Goal: Transaction & Acquisition: Book appointment/travel/reservation

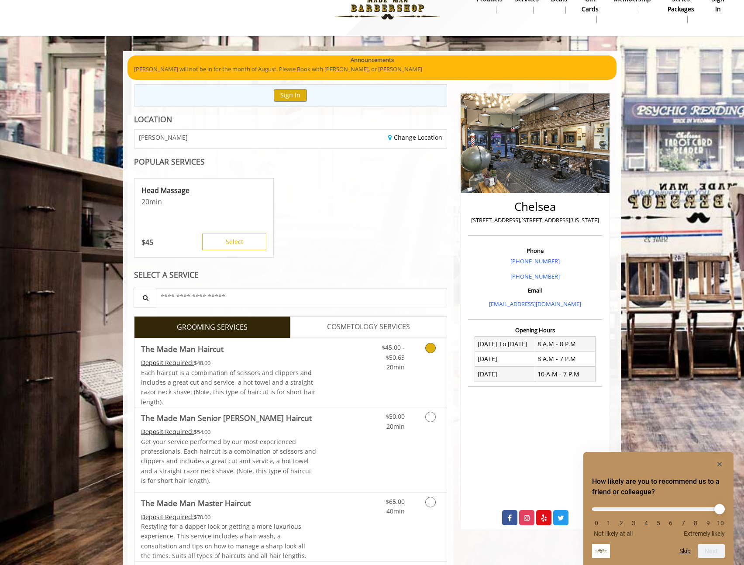
scroll to position [115, 0]
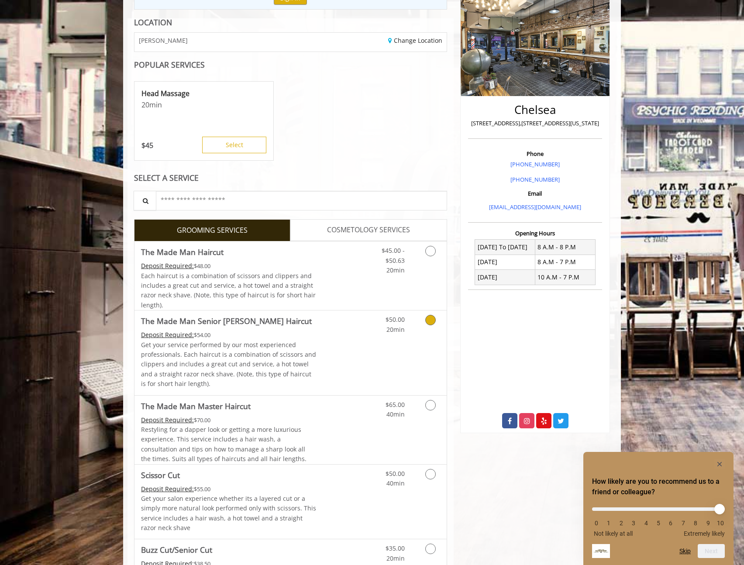
click at [375, 364] on div "$50.00 20min" at bounding box center [408, 353] width 78 height 84
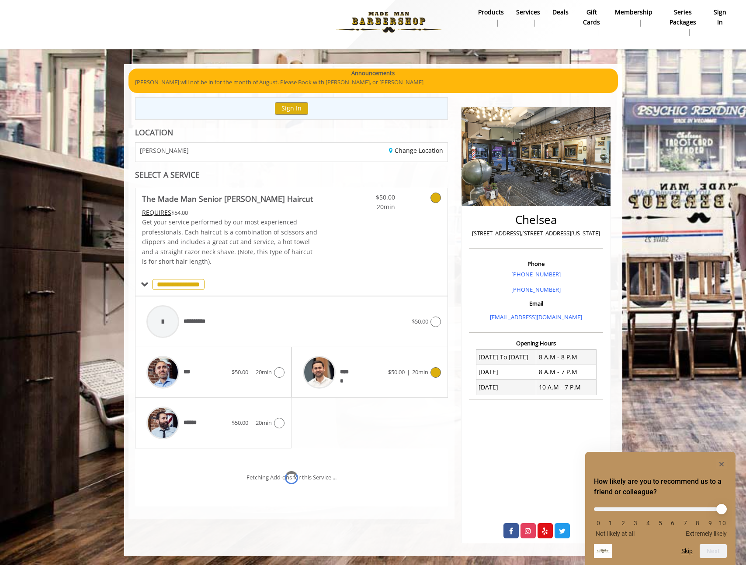
scroll to position [17, 0]
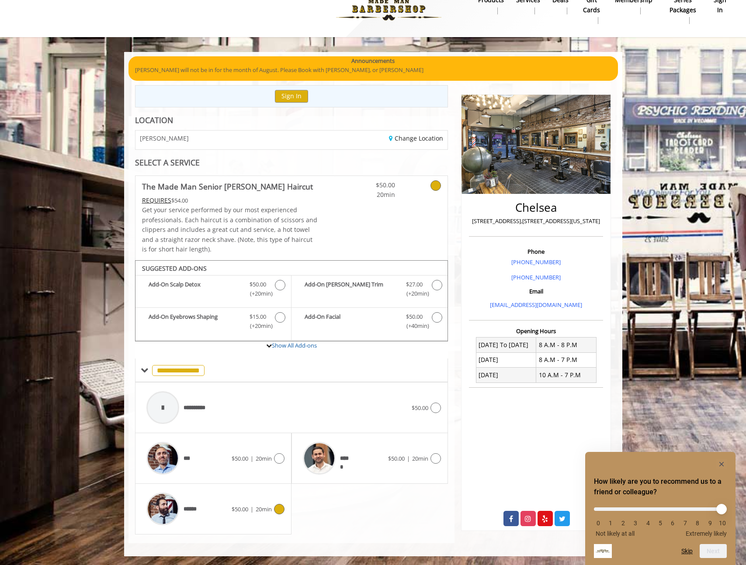
click at [241, 513] on span "$50.00 | 20min" at bounding box center [251, 509] width 40 height 9
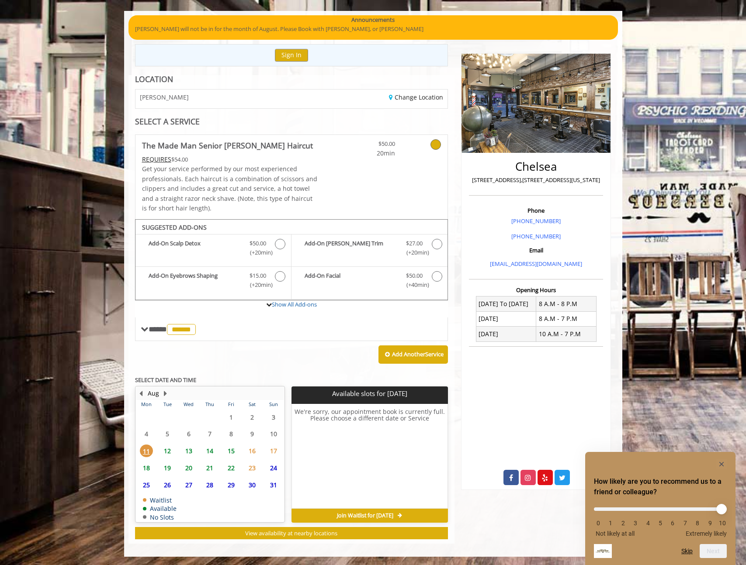
scroll to position [59, 0]
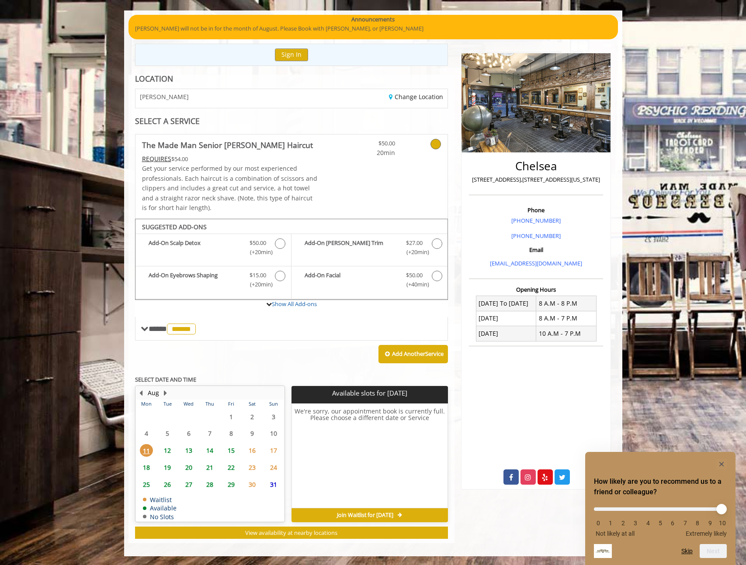
click at [169, 450] on span "12" at bounding box center [167, 450] width 13 height 13
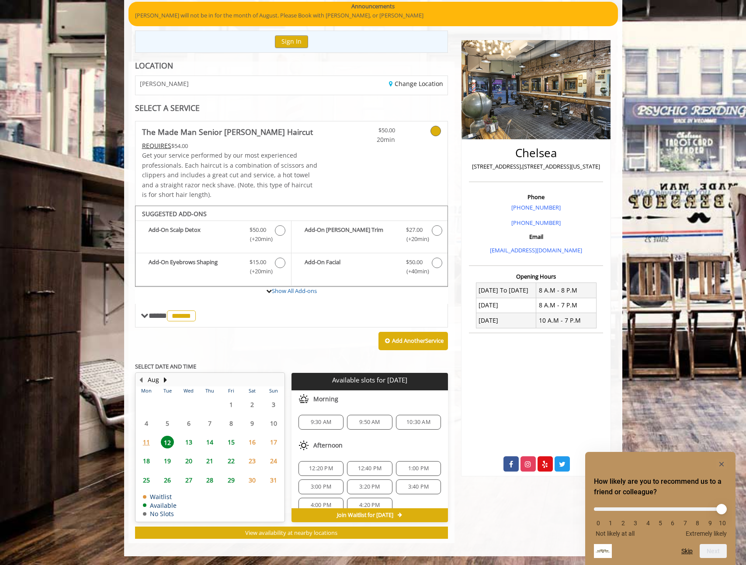
click at [142, 443] on span "11" at bounding box center [146, 442] width 13 height 13
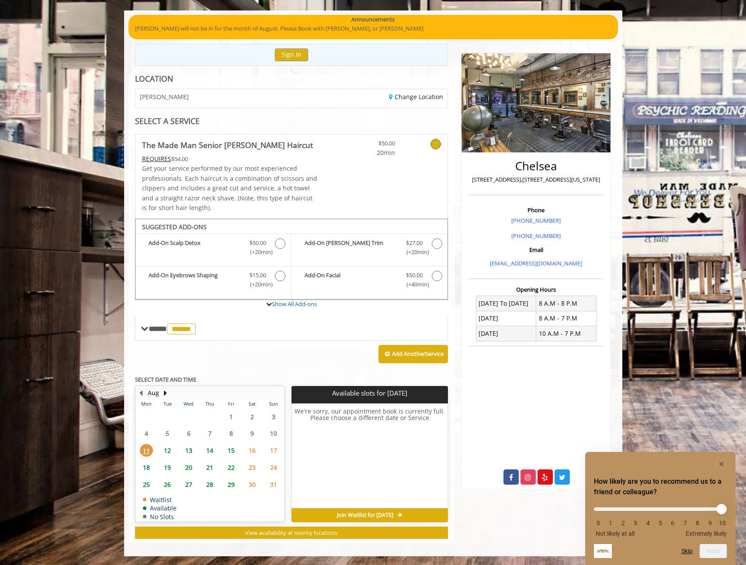
click at [146, 466] on span "18" at bounding box center [146, 467] width 13 height 13
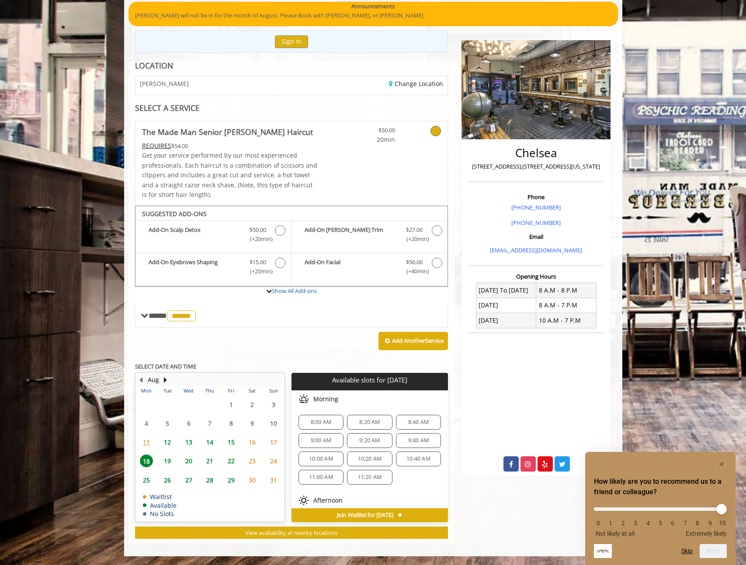
click at [167, 443] on span "12" at bounding box center [167, 442] width 13 height 13
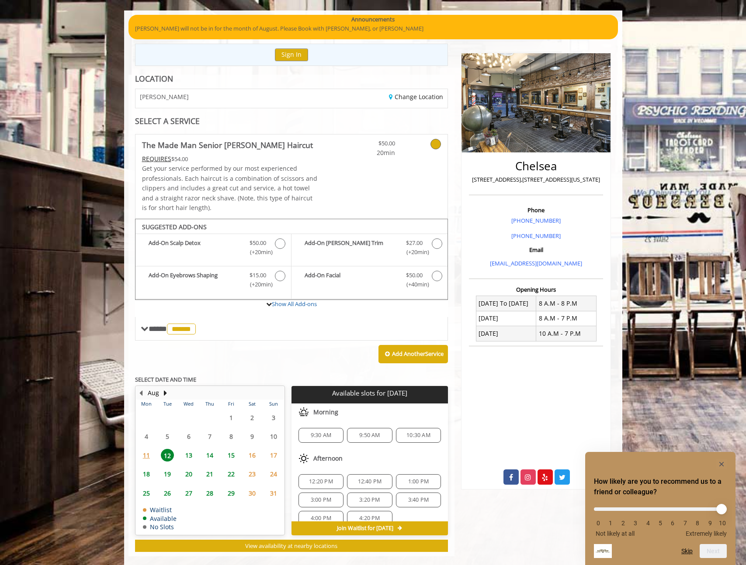
scroll to position [72, 0]
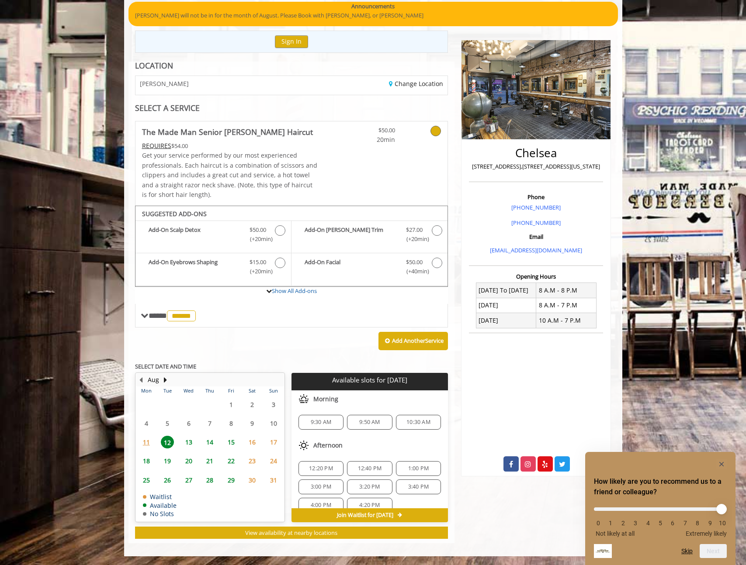
click at [317, 425] on span "9:30 AM" at bounding box center [321, 422] width 21 height 7
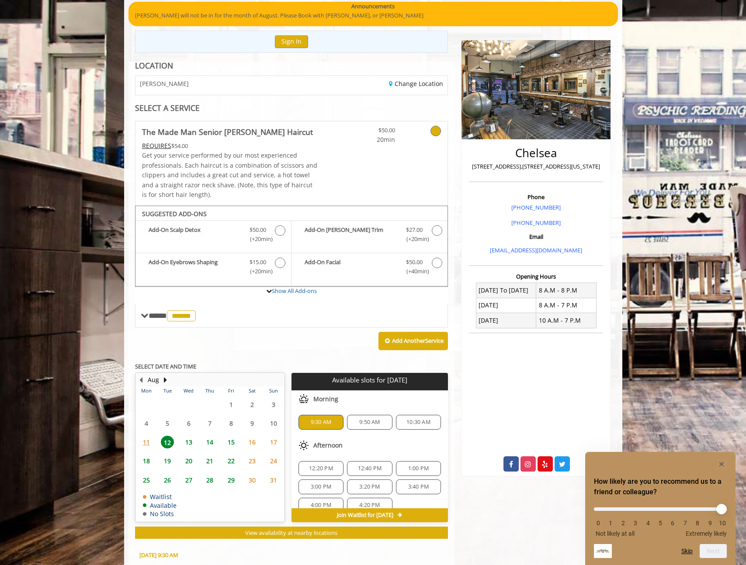
scroll to position [230, 0]
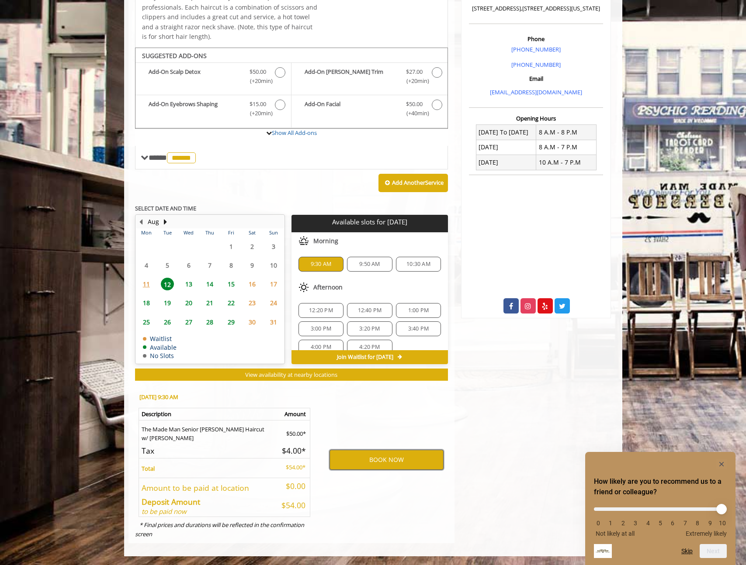
click at [397, 463] on button "BOOK NOW" at bounding box center [386, 460] width 114 height 20
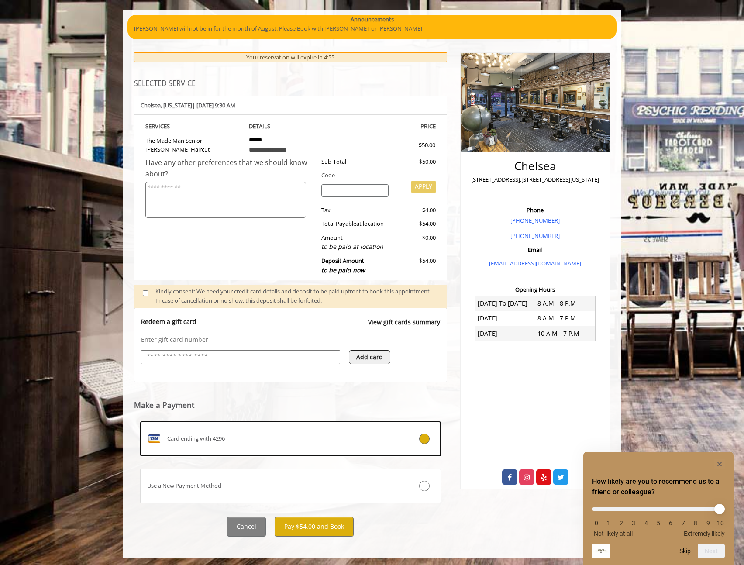
scroll to position [61, 0]
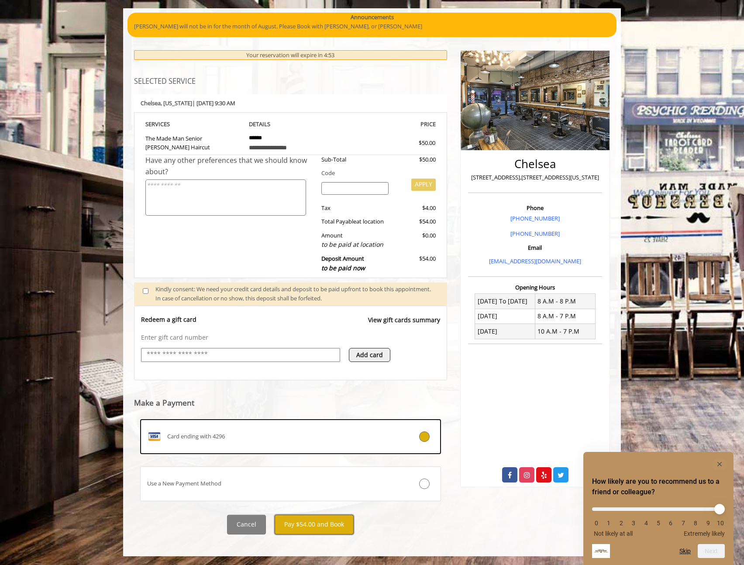
click at [310, 527] on button "Pay $54.00 and Book" at bounding box center [314, 525] width 79 height 20
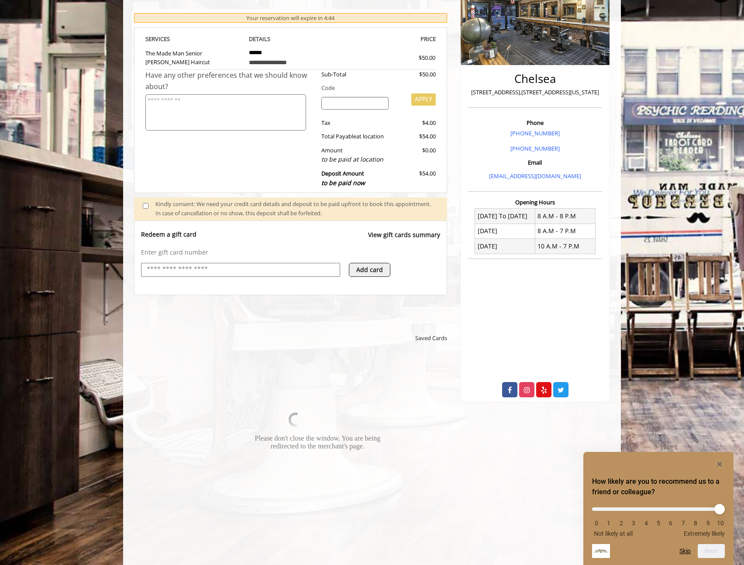
scroll to position [248, 0]
